Goal: Task Accomplishment & Management: Manage account settings

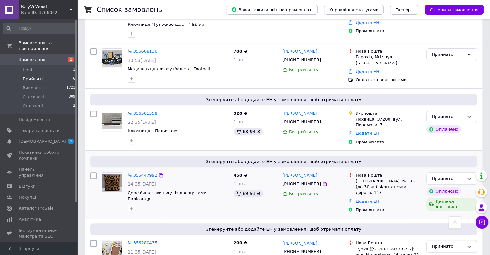
scroll to position [246, 0]
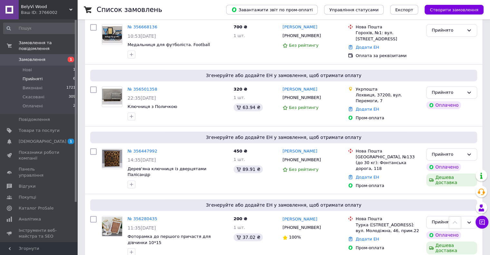
click at [132, 87] on link "№ 356501358" at bounding box center [143, 89] width 30 height 5
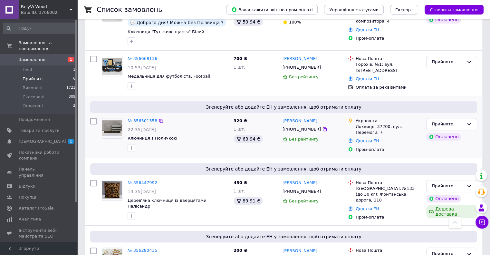
scroll to position [226, 0]
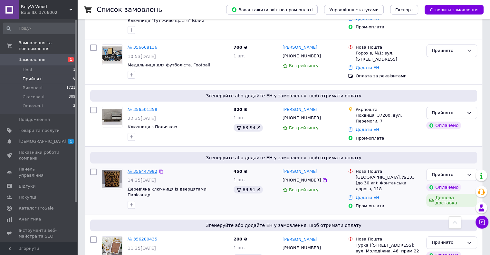
click at [143, 169] on link "№ 356447992" at bounding box center [143, 171] width 30 height 5
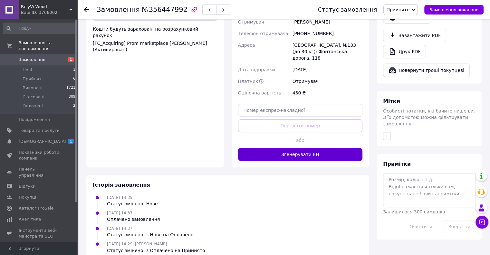
click at [311, 148] on button "Згенерувати ЕН" at bounding box center [300, 154] width 125 height 13
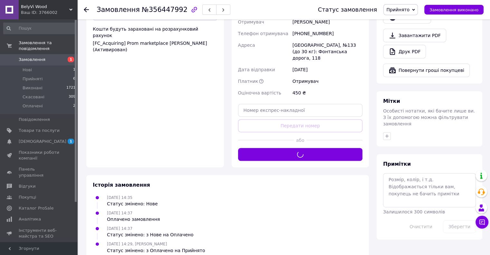
scroll to position [193, 0]
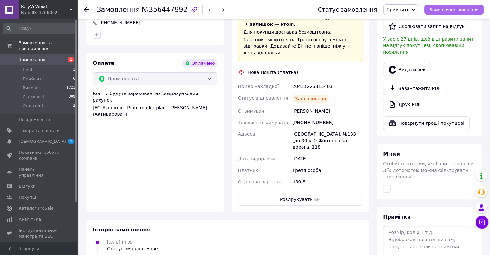
click at [467, 10] on span "Замовлення виконано" at bounding box center [454, 9] width 49 height 5
click at [86, 9] on use at bounding box center [86, 9] width 5 height 5
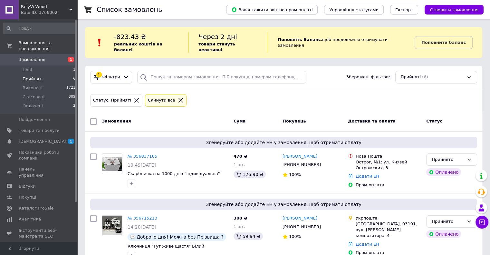
click at [43, 74] on li "Прийняті 6" at bounding box center [39, 78] width 79 height 9
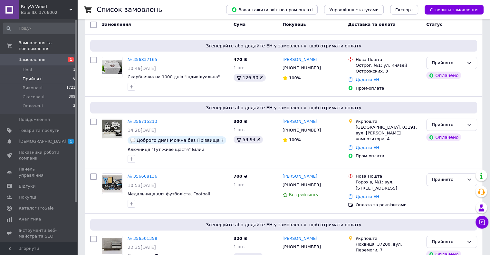
click at [43, 74] on li "Прийняті 6" at bounding box center [39, 78] width 79 height 9
click at [74, 74] on li "Прийняті 6" at bounding box center [39, 78] width 79 height 9
click at [73, 76] on span "6" at bounding box center [74, 79] width 2 height 6
click at [40, 74] on li "Прийняті 6" at bounding box center [39, 78] width 79 height 9
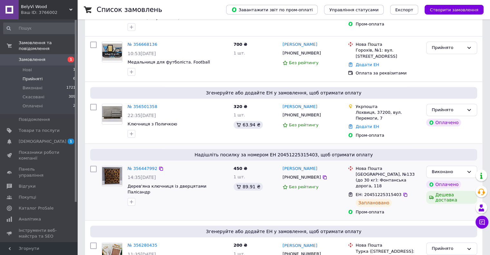
scroll to position [255, 0]
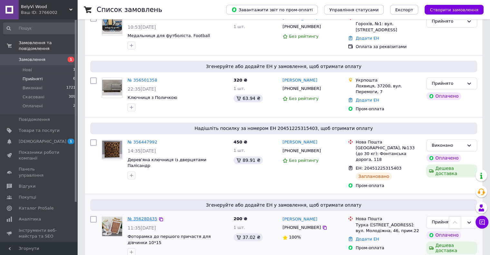
click at [142, 216] on link "№ 356280435" at bounding box center [143, 218] width 30 height 5
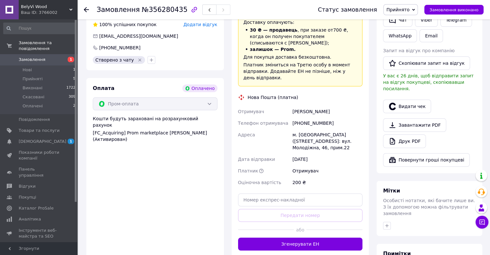
scroll to position [190, 0]
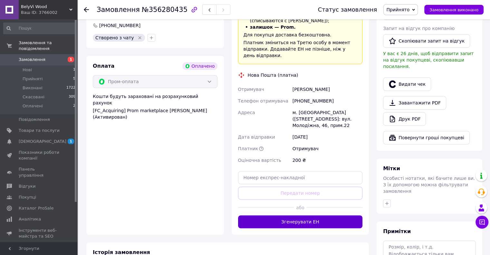
click at [320, 215] on button "Згенерувати ЕН" at bounding box center [300, 221] width 125 height 13
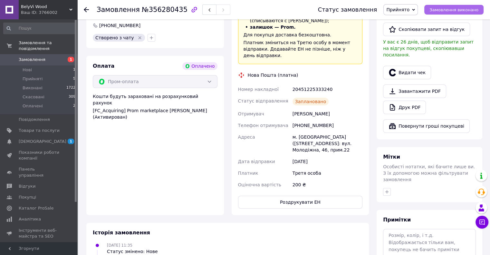
click at [475, 11] on span "Замовлення виконано" at bounding box center [454, 9] width 49 height 5
